Goal: Information Seeking & Learning: Find specific fact

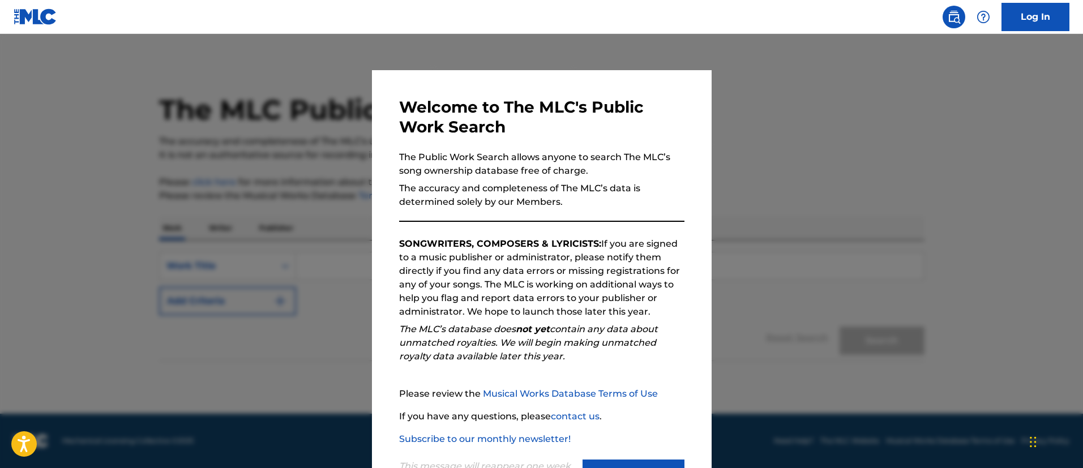
scroll to position [52, 0]
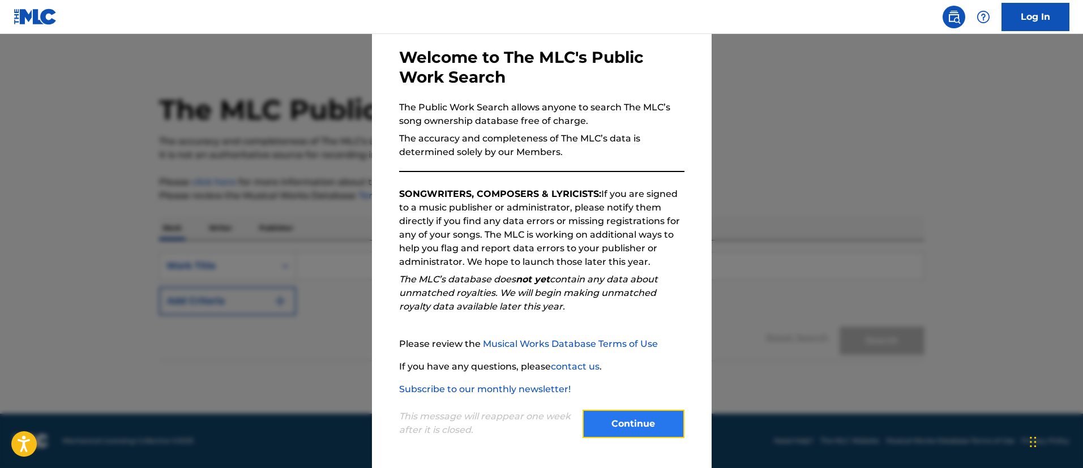
click at [630, 424] on button "Continue" at bounding box center [634, 424] width 102 height 28
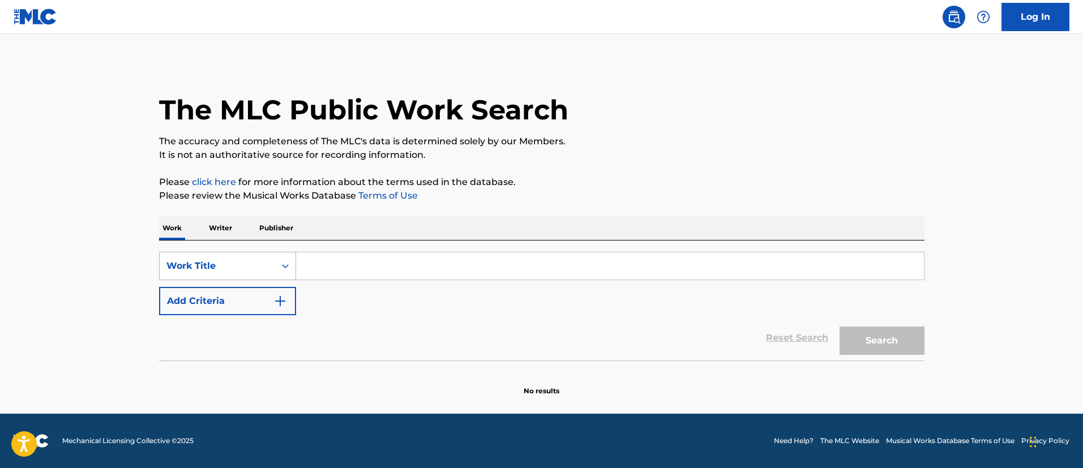
click at [277, 265] on div "Search Form" at bounding box center [285, 266] width 20 height 20
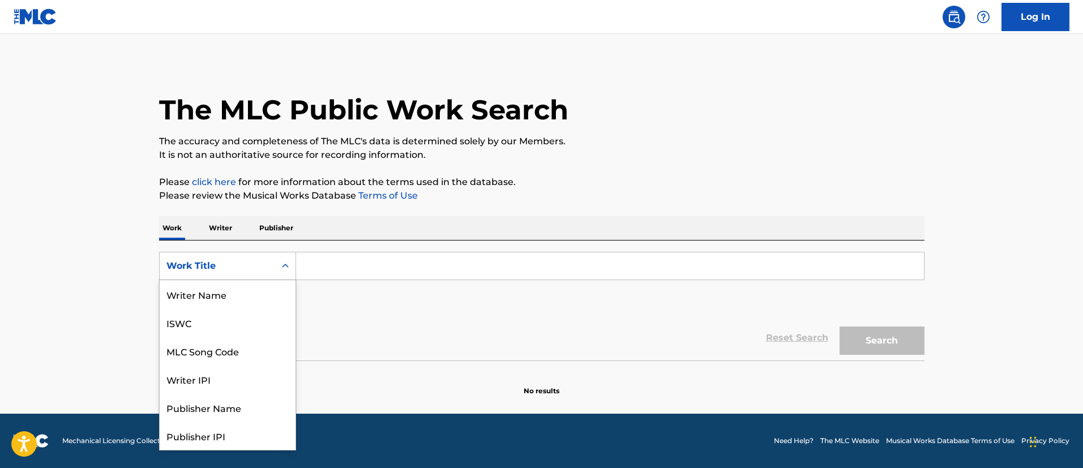
scroll to position [57, 0]
click at [249, 291] on div "MLC Song Code" at bounding box center [228, 294] width 136 height 28
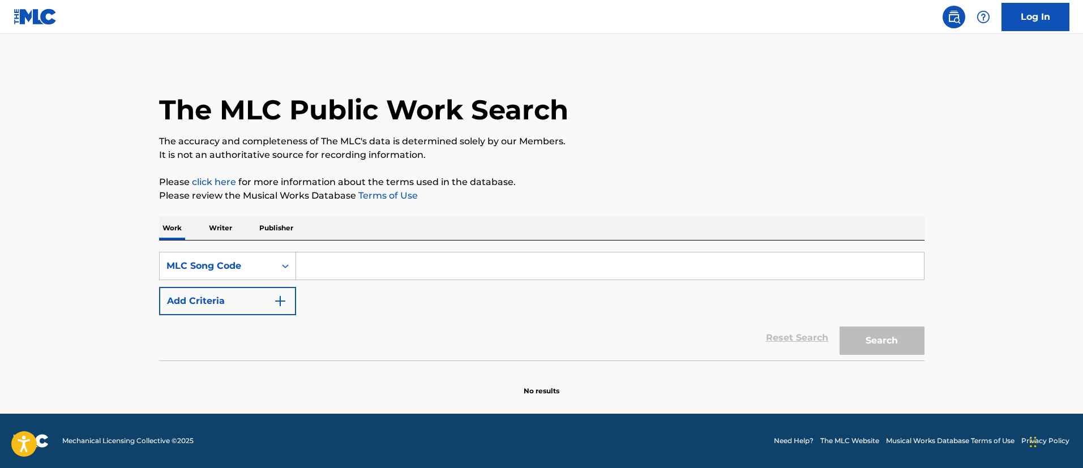
click at [328, 261] on input "Search Form" at bounding box center [610, 266] width 628 height 27
paste input "A2005N"
type input "A2005N"
click at [879, 346] on button "Search" at bounding box center [882, 341] width 85 height 28
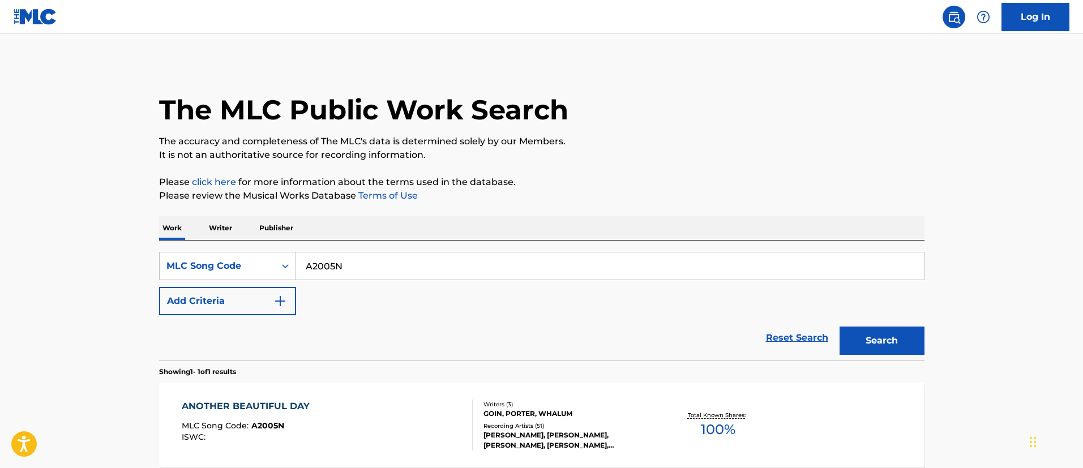
scroll to position [85, 0]
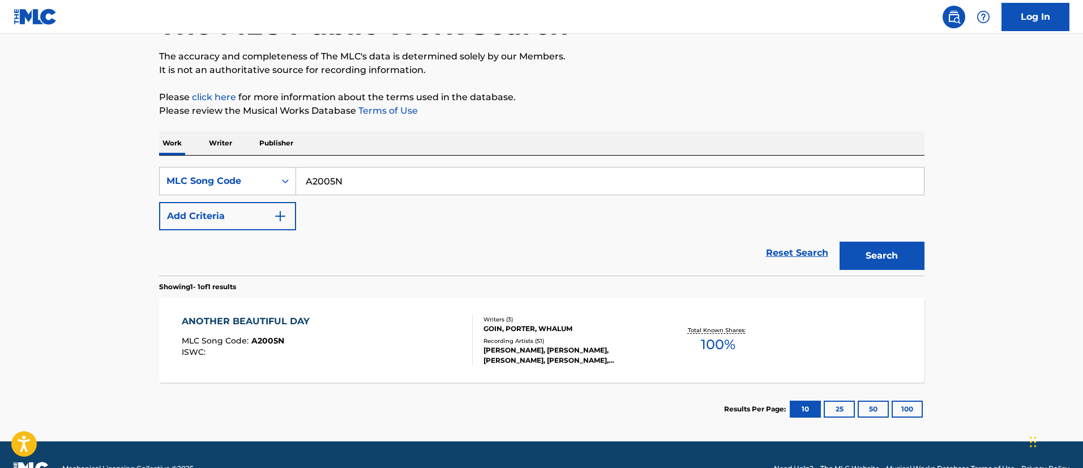
click at [300, 319] on div "ANOTHER BEAUTIFUL DAY" at bounding box center [249, 322] width 134 height 14
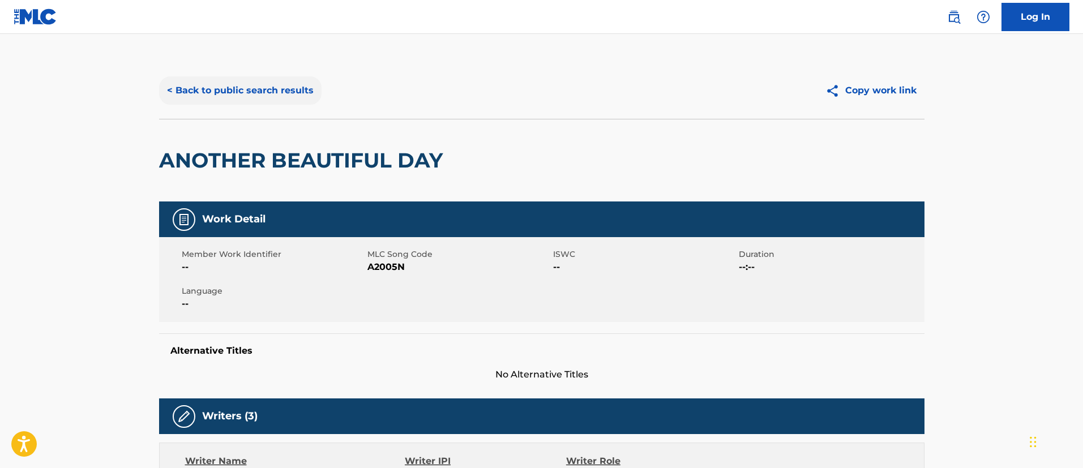
click at [291, 90] on button "< Back to public search results" at bounding box center [240, 90] width 163 height 28
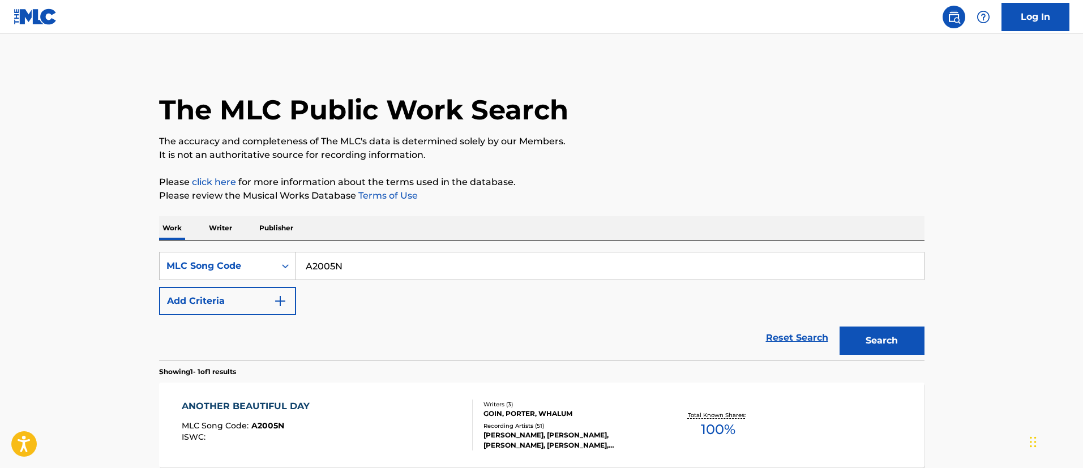
scroll to position [83, 0]
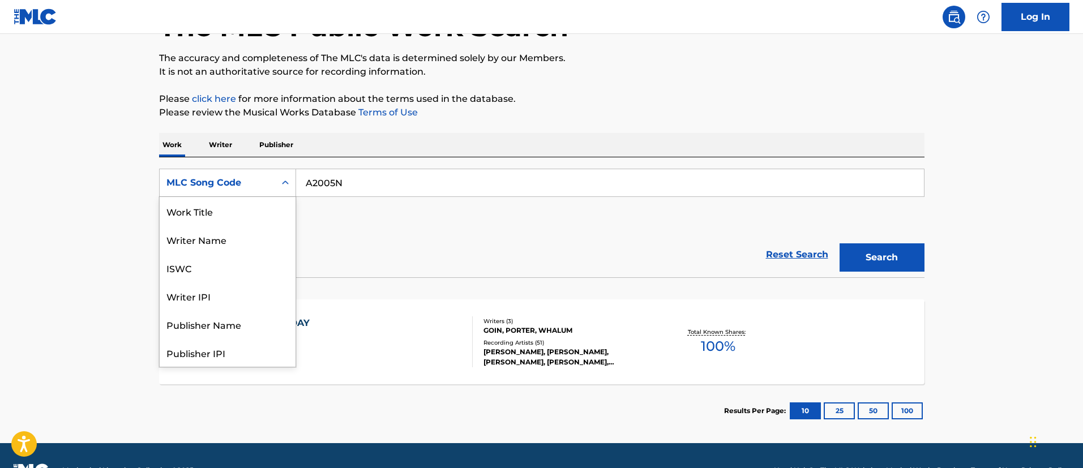
click at [254, 181] on div "MLC Song Code" at bounding box center [217, 183] width 102 height 14
click at [232, 209] on div "Work Title" at bounding box center [228, 211] width 136 height 28
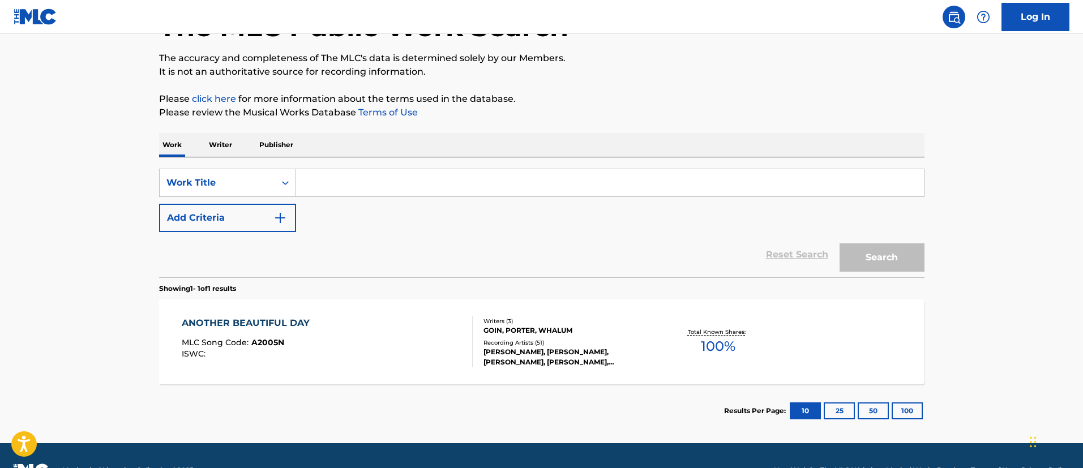
click at [331, 186] on input "Search Form" at bounding box center [610, 182] width 628 height 27
paste input "ANOTHER BEAUTIFUL DAY"
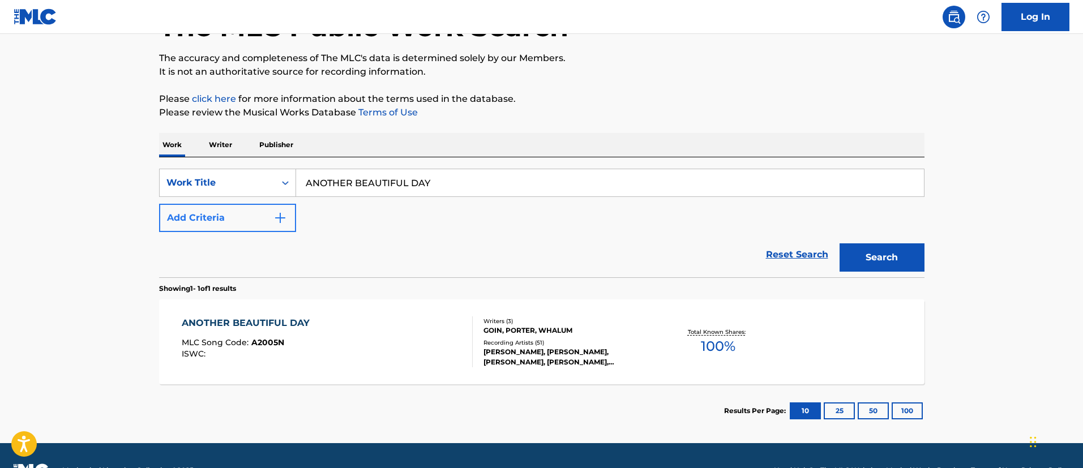
type input "ANOTHER BEAUTIFUL DAY"
click at [235, 222] on button "Add Criteria" at bounding box center [227, 218] width 137 height 28
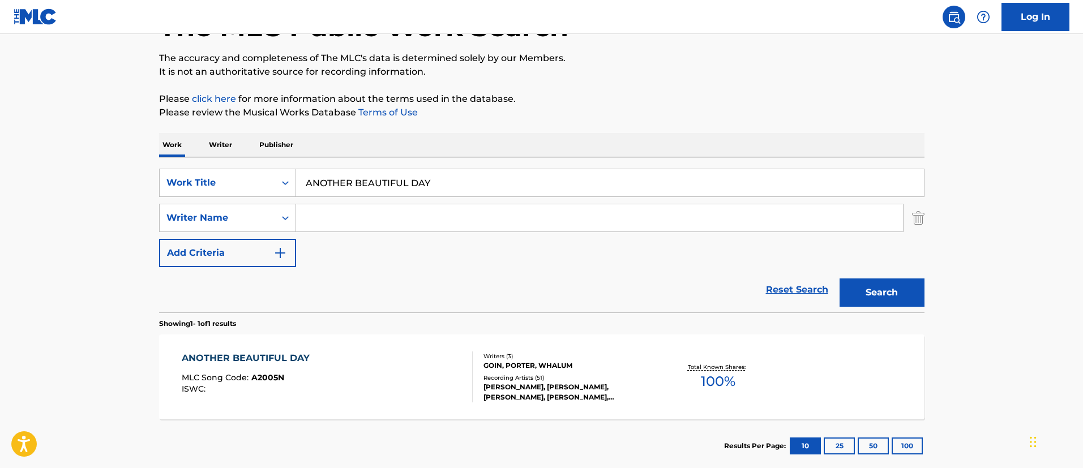
click at [372, 220] on input "Search Form" at bounding box center [599, 217] width 607 height 27
type input "[PERSON_NAME]"
click at [840, 279] on button "Search" at bounding box center [882, 293] width 85 height 28
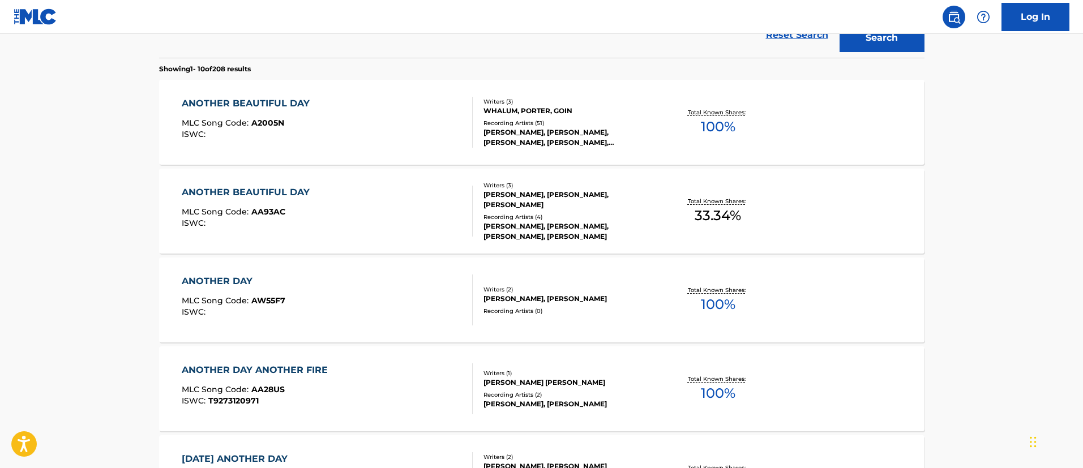
scroll to position [508, 0]
